Goal: Complete application form: Complete application form

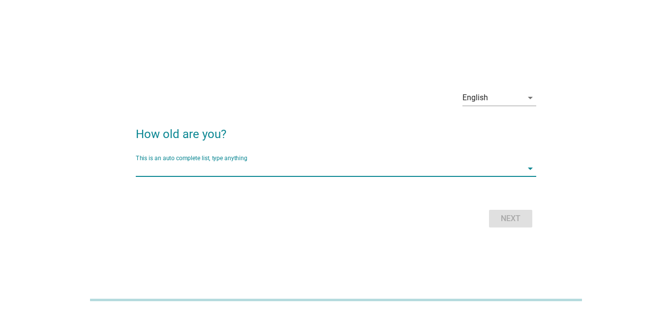
click at [298, 174] on input "This is an auto complete list, type anything" at bounding box center [329, 169] width 387 height 16
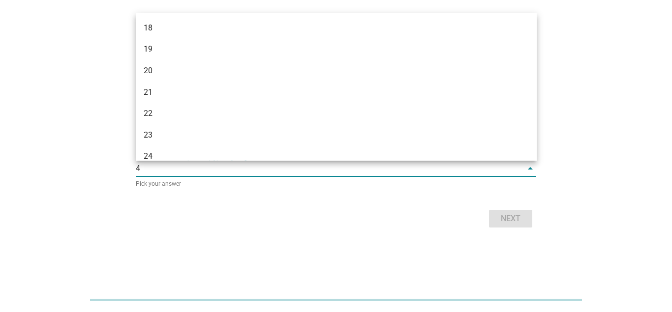
type input "43"
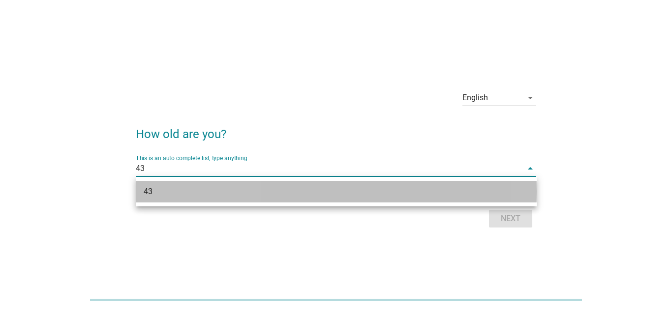
click at [202, 194] on div "43" at bounding box center [320, 192] width 353 height 12
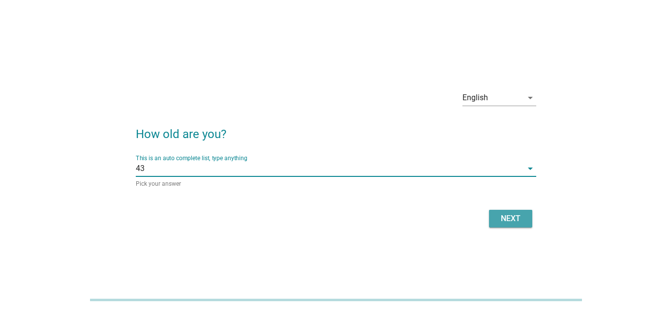
click at [508, 220] on div "Next" at bounding box center [511, 219] width 28 height 12
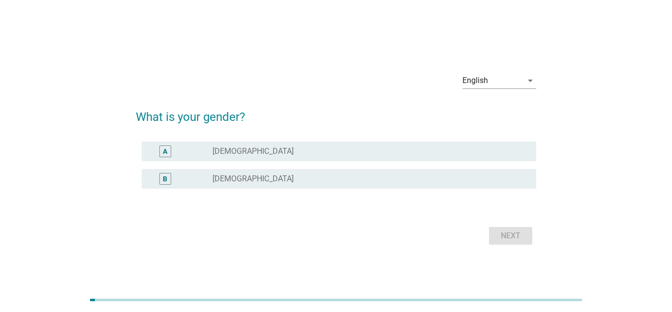
click at [295, 169] on div "B radio_button_unchecked [DEMOGRAPHIC_DATA]" at bounding box center [336, 179] width 401 height 28
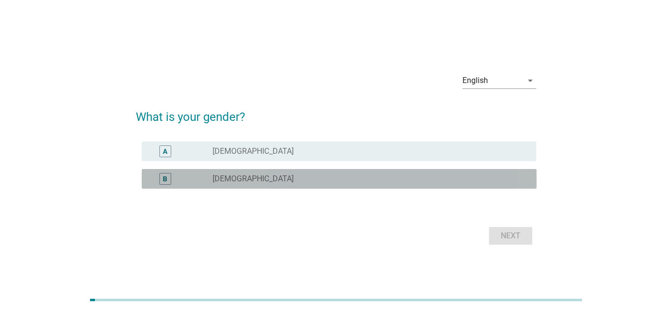
click at [288, 177] on div "radio_button_unchecked [DEMOGRAPHIC_DATA]" at bounding box center [366, 179] width 308 height 10
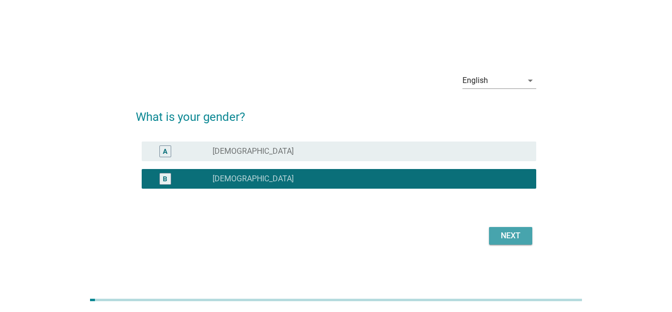
click at [507, 239] on div "Next" at bounding box center [511, 236] width 28 height 12
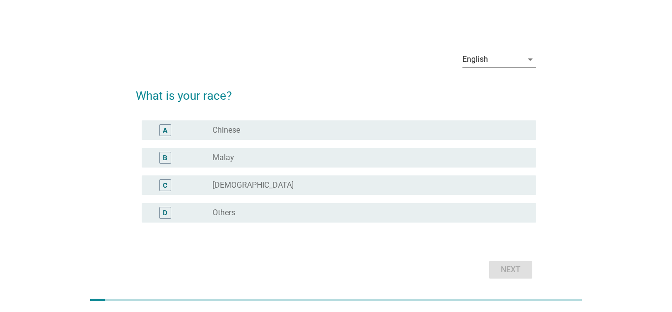
click at [239, 118] on div "A radio_button_unchecked Chinese" at bounding box center [336, 131] width 401 height 28
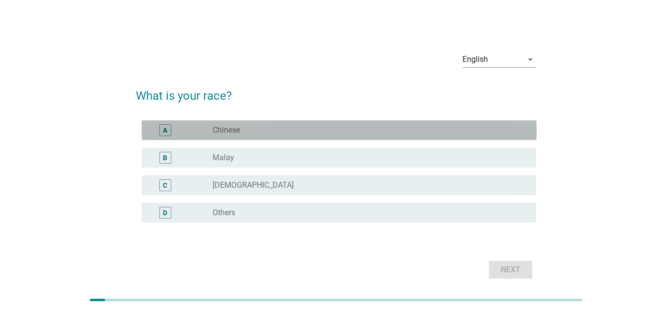
click at [234, 129] on label "Chinese" at bounding box center [226, 130] width 28 height 10
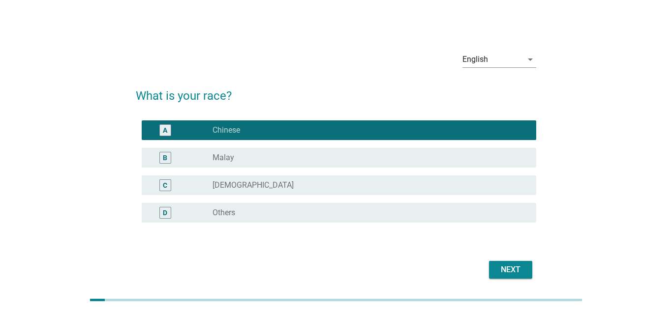
click at [500, 264] on button "Next" at bounding box center [510, 270] width 43 height 18
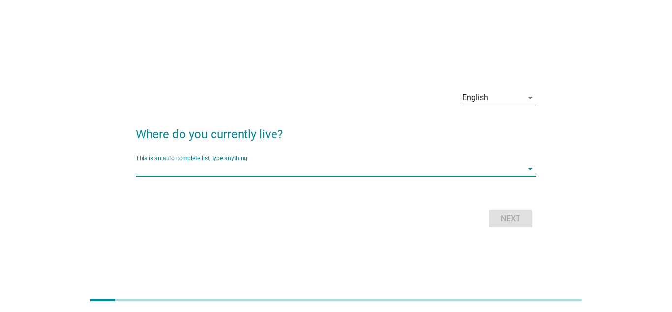
click at [204, 167] on input "This is an auto complete list, type anything" at bounding box center [329, 169] width 387 height 16
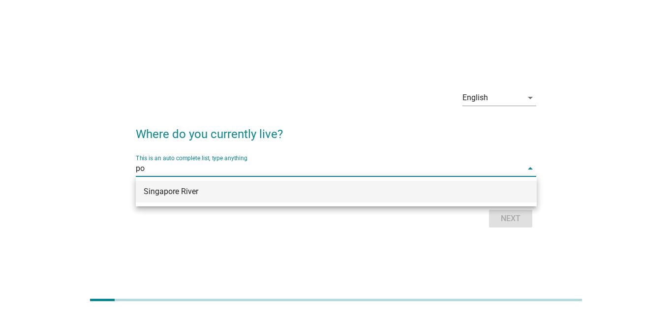
type input "p"
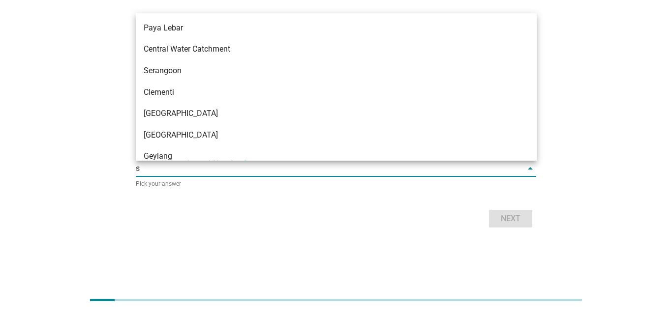
type input "se"
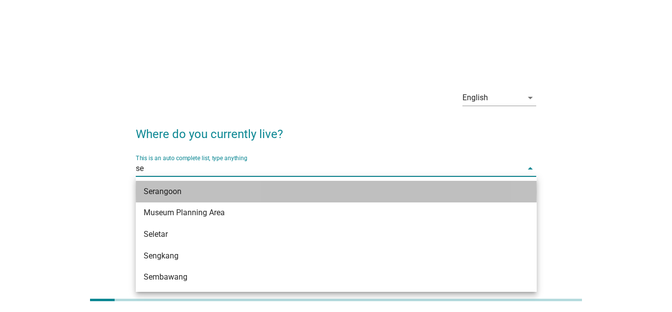
click at [208, 198] on div "Serangoon" at bounding box center [336, 192] width 401 height 22
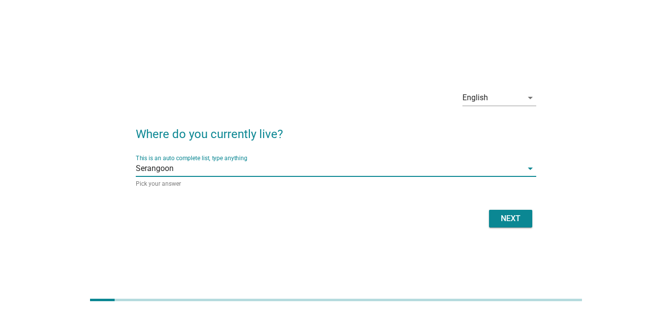
click at [511, 228] on div "Next" at bounding box center [336, 219] width 401 height 24
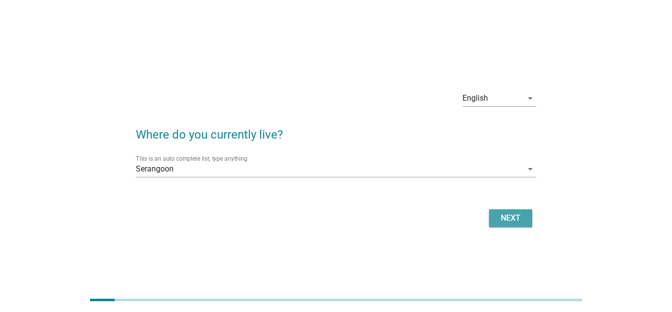
click at [512, 220] on div "Next" at bounding box center [511, 218] width 28 height 12
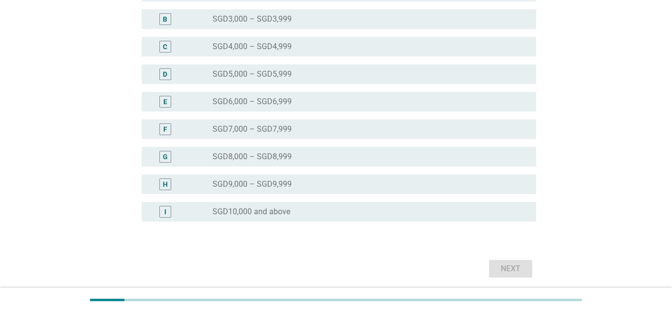
scroll to position [245, 0]
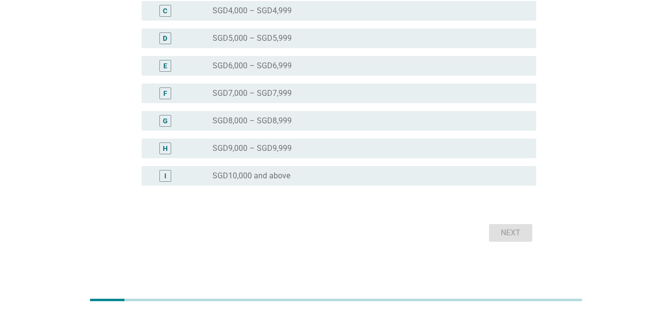
click at [294, 186] on div "I radio_button_unchecked SGD10,000 and above" at bounding box center [336, 176] width 401 height 28
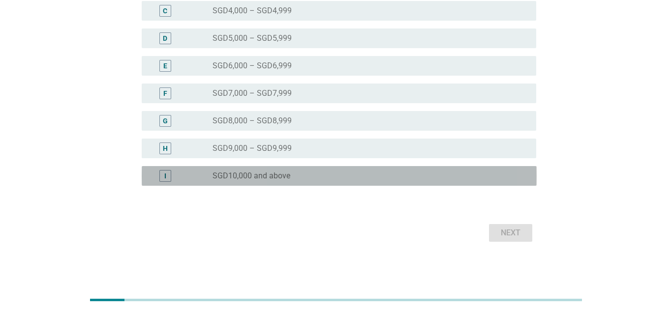
click at [310, 168] on div "I radio_button_unchecked SGD10,000 and above" at bounding box center [339, 176] width 395 height 20
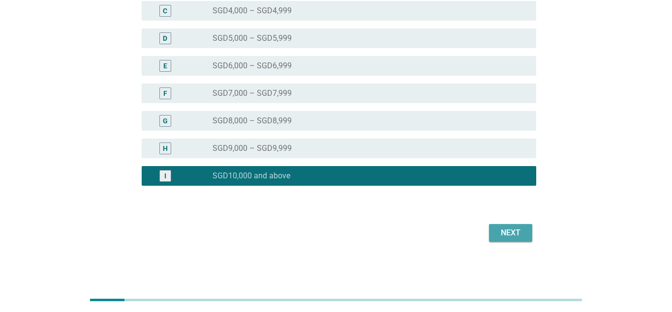
click at [511, 237] on div "Next" at bounding box center [511, 233] width 28 height 12
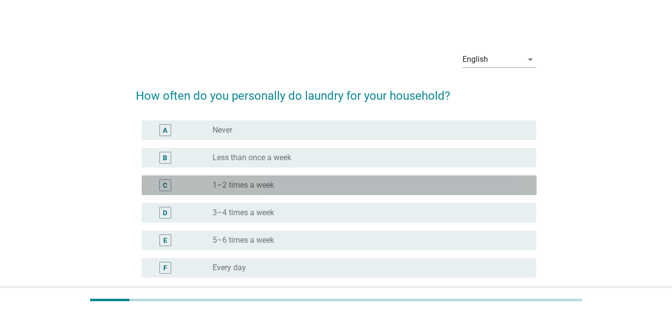
click at [284, 193] on div "C radio_button_unchecked 1–2 times a week" at bounding box center [339, 186] width 395 height 20
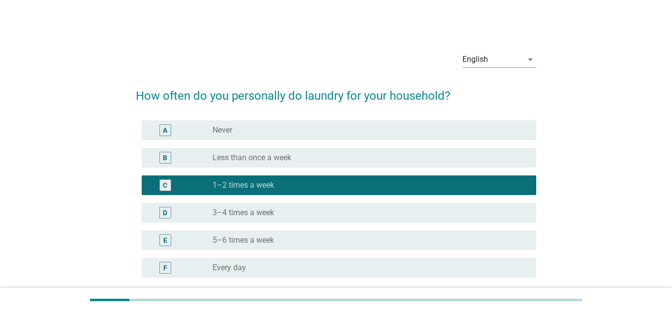
scroll to position [92, 0]
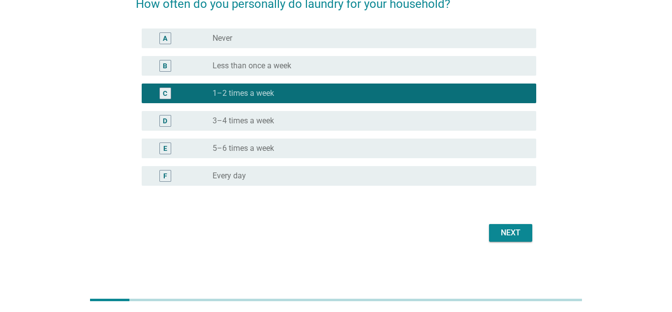
click at [497, 234] on div "Next" at bounding box center [511, 233] width 28 height 12
